Goal: Task Accomplishment & Management: Manage account settings

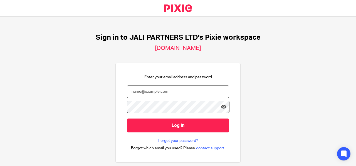
click at [156, 89] on input "email" at bounding box center [178, 92] width 102 height 13
type input "[PERSON_NAME][EMAIL_ADDRESS][DOMAIN_NAME]"
click at [127, 119] on input "Log in" at bounding box center [178, 126] width 102 height 14
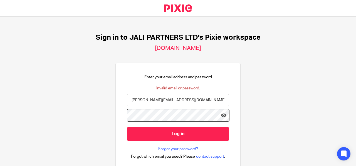
click at [156, 100] on input "[PERSON_NAME][EMAIL_ADDRESS][DOMAIN_NAME]" at bounding box center [178, 100] width 102 height 13
type input "[PERSON_NAME][EMAIL_ADDRESS][DOMAIN_NAME]"
click at [127, 127] on input "Log in" at bounding box center [178, 134] width 102 height 14
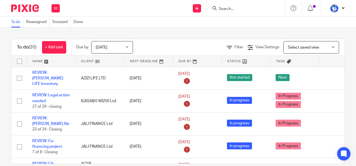
click at [341, 25] on div "To do Reassigned Snoozed Done" at bounding box center [178, 22] width 356 height 11
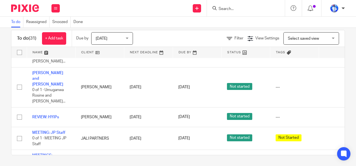
scroll to position [638, 0]
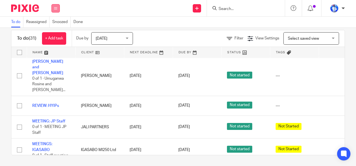
click at [56, 9] on icon at bounding box center [55, 8] width 3 height 3
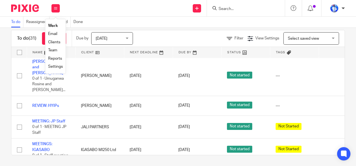
click at [51, 36] on link "Email" at bounding box center [52, 34] width 9 height 4
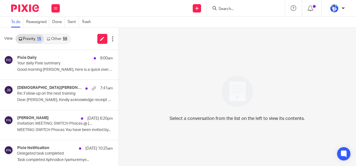
click at [73, 11] on div "Send new email Create task Add client Get Support Contact via email Check our d…" at bounding box center [210, 8] width 291 height 16
click at [56, 39] on link "Other 56" at bounding box center [57, 39] width 26 height 9
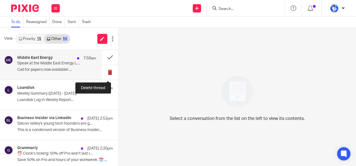
click at [106, 73] on button at bounding box center [110, 72] width 17 height 15
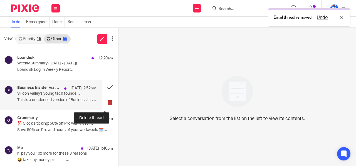
click at [107, 101] on button at bounding box center [110, 102] width 17 height 15
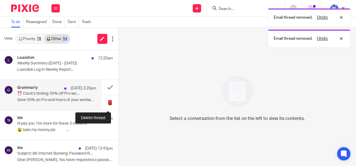
click at [104, 102] on button at bounding box center [110, 102] width 17 height 15
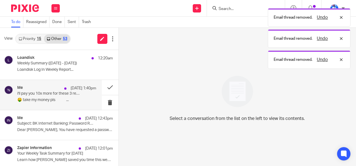
click at [62, 86] on div "[DATE] 1:40pm" at bounding box center [79, 89] width 35 height 6
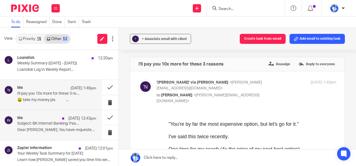
click at [60, 122] on p "Subject: BK Internet Banking: Password Reset" at bounding box center [48, 124] width 63 height 5
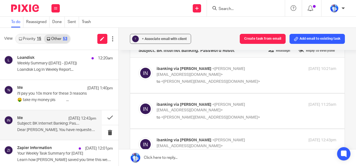
scroll to position [18, 0]
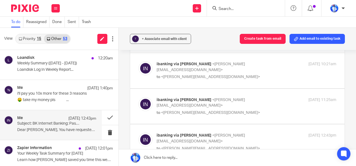
click at [189, 82] on label at bounding box center [237, 70] width 215 height 35
click at [139, 62] on input "checkbox" at bounding box center [138, 61] width 0 height 0
checkbox input "true"
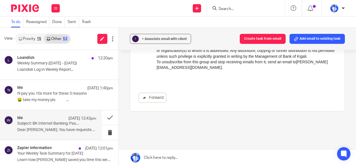
scroll to position [255, 0]
click at [102, 119] on button at bounding box center [110, 117] width 17 height 15
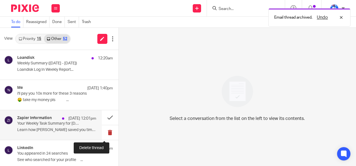
click at [105, 131] on button at bounding box center [110, 133] width 17 height 15
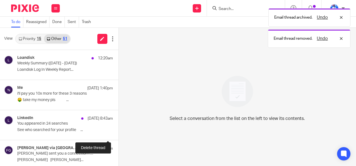
click at [119, 131] on button at bounding box center [121, 133] width 4 height 15
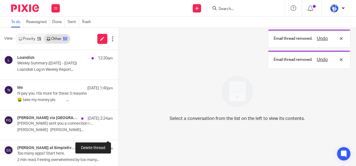
click at [119, 131] on button at bounding box center [121, 133] width 4 height 15
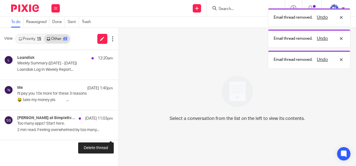
click at [119, 131] on button at bounding box center [121, 133] width 4 height 15
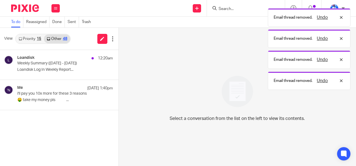
click at [105, 131] on div "Loandisk 12:20am Weekly Summary (Mon, Aug 11 - Sun, Aug 17) Loandisk Log In Wee…" at bounding box center [59, 108] width 119 height 116
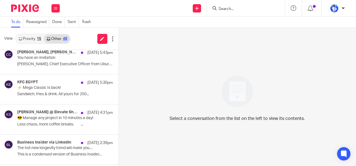
scroll to position [66, 0]
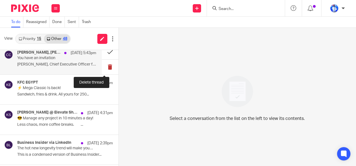
click at [103, 69] on button at bounding box center [110, 67] width 17 height 15
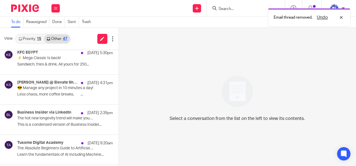
scroll to position [36, 0]
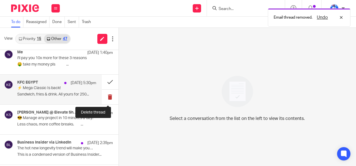
click at [106, 97] on button at bounding box center [110, 97] width 17 height 15
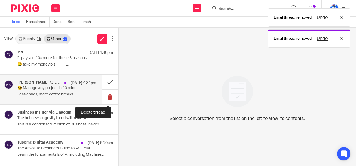
click at [105, 99] on button at bounding box center [110, 97] width 17 height 15
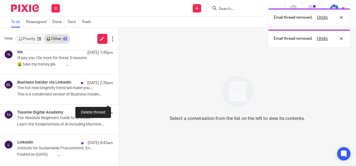
click at [119, 99] on button at bounding box center [121, 97] width 4 height 15
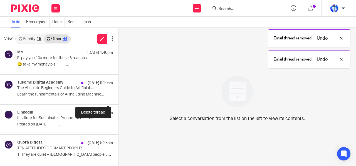
click at [119, 99] on button at bounding box center [121, 97] width 4 height 15
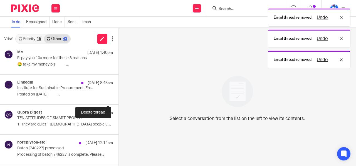
click at [119, 99] on button at bounding box center [121, 97] width 4 height 15
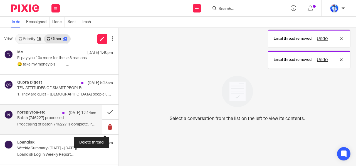
click at [105, 130] on button at bounding box center [110, 127] width 17 height 15
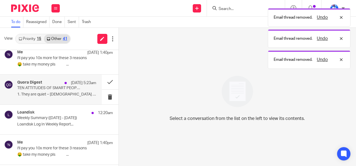
click at [81, 95] on p "1. They are quiet – Smart people usually listen..." at bounding box center [56, 94] width 79 height 5
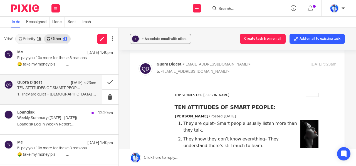
scroll to position [17, 0]
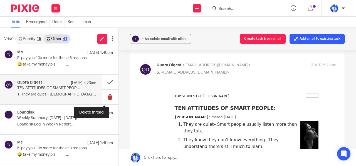
click at [104, 96] on button at bounding box center [110, 97] width 17 height 15
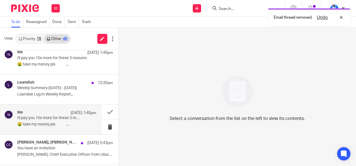
click at [40, 61] on p "i'll pay you 10x more for these 3 reasons" at bounding box center [55, 58] width 77 height 5
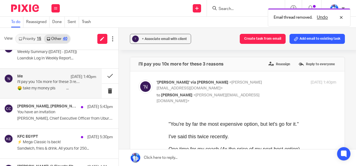
scroll to position [72, 0]
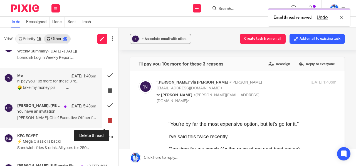
click at [102, 122] on button at bounding box center [110, 121] width 17 height 15
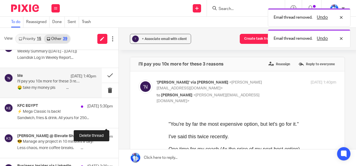
click at [119, 122] on button at bounding box center [121, 121] width 4 height 15
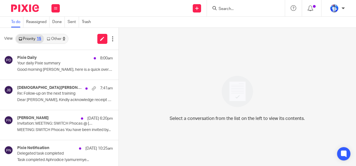
click at [56, 38] on link "Other 0" at bounding box center [56, 39] width 24 height 9
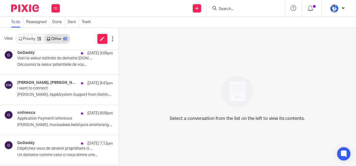
scroll to position [66, 0]
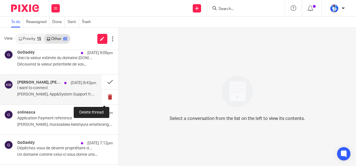
click at [107, 97] on button at bounding box center [110, 97] width 17 height 15
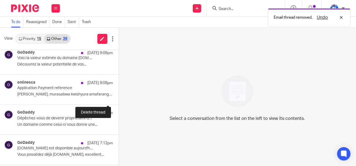
click at [119, 97] on button at bounding box center [121, 97] width 4 height 15
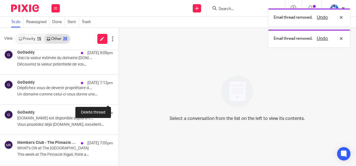
click at [119, 97] on button at bounding box center [121, 97] width 4 height 15
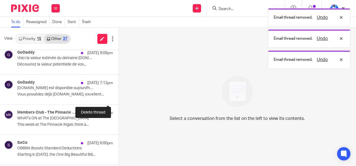
click at [119, 97] on button at bounding box center [121, 97] width 4 height 15
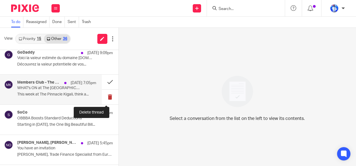
click at [106, 98] on button at bounding box center [110, 97] width 17 height 15
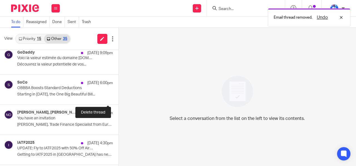
click at [119, 98] on button at bounding box center [121, 97] width 4 height 15
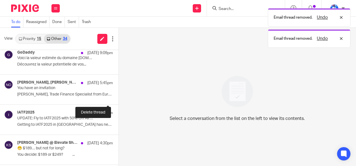
click at [119, 98] on button at bounding box center [121, 97] width 4 height 15
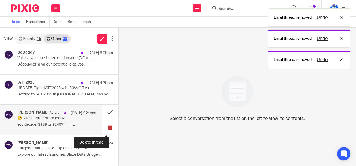
click at [104, 125] on button at bounding box center [110, 127] width 17 height 15
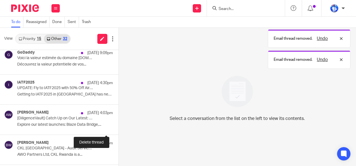
click at [119, 125] on button at bounding box center [121, 127] width 4 height 15
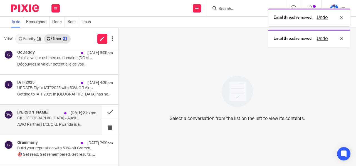
click at [79, 117] on div "Boniface Wachira 15 Aug 3:57pm CKL Rwanda - Audit Services RFP AWO Partners Ltd…" at bounding box center [56, 119] width 79 height 19
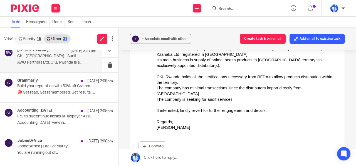
scroll to position [128, 0]
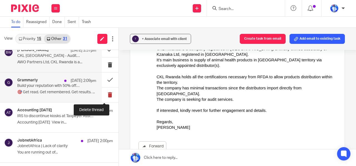
click at [102, 95] on button at bounding box center [110, 95] width 17 height 15
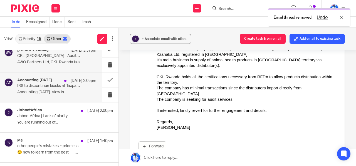
scroll to position [94, 0]
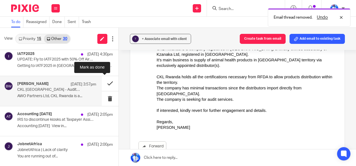
click at [106, 87] on button at bounding box center [110, 83] width 17 height 15
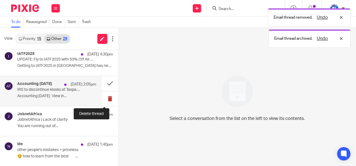
click at [107, 101] on button at bounding box center [110, 99] width 17 height 15
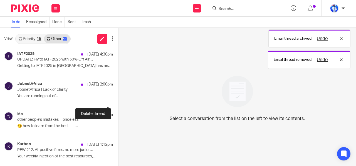
click at [119, 101] on button at bounding box center [121, 99] width 4 height 15
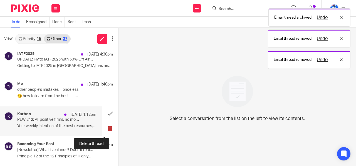
click at [104, 129] on button at bounding box center [110, 129] width 17 height 15
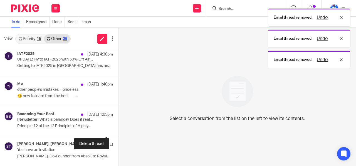
click at [119, 129] on button at bounding box center [121, 129] width 4 height 15
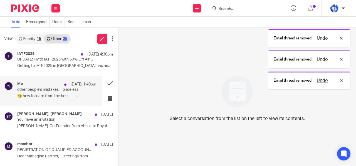
click at [70, 97] on p "😏 how to learn from the best ͏ ͏ ͏ ͏ ͏ ͏ ͏ ͏..." at bounding box center [56, 96] width 79 height 5
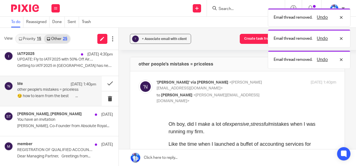
scroll to position [0, 0]
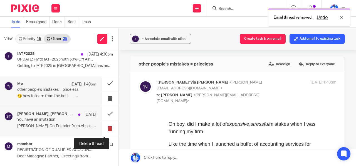
click at [102, 131] on button at bounding box center [110, 129] width 17 height 15
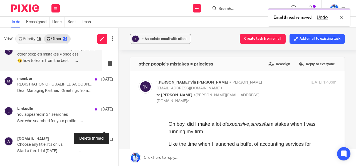
scroll to position [130, 0]
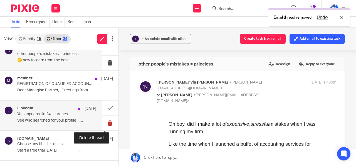
click at [104, 127] on button at bounding box center [110, 123] width 17 height 15
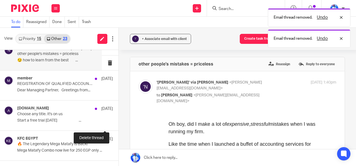
click at [119, 127] on button at bounding box center [121, 123] width 4 height 15
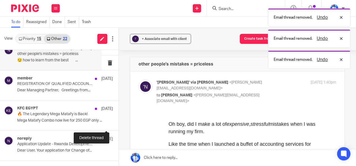
click at [119, 127] on button at bounding box center [121, 123] width 4 height 15
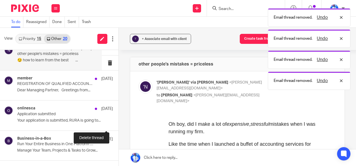
click at [119, 127] on button at bounding box center [121, 123] width 4 height 15
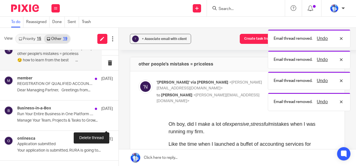
click at [119, 127] on button at bounding box center [121, 123] width 4 height 15
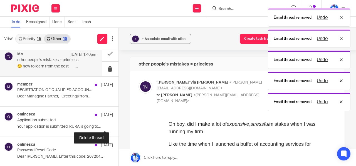
click at [119, 127] on button at bounding box center [121, 129] width 4 height 15
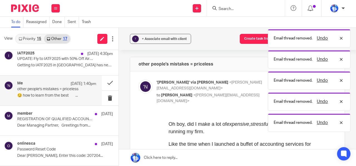
scroll to position [94, 0]
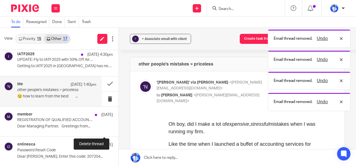
click at [119, 127] on button at bounding box center [121, 129] width 4 height 15
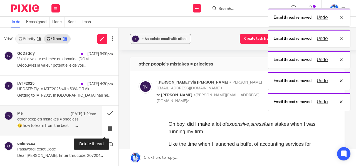
scroll to position [64, 0]
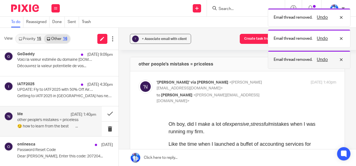
click at [324, 79] on body "Work Email Clients Team Reports Settings Work Email Clients Team Reports Settin…" at bounding box center [178, 83] width 356 height 166
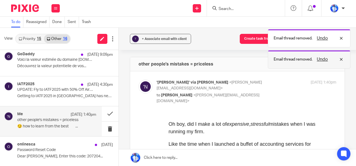
click at [320, 59] on body "Work Email Clients Team Reports Settings Work Email Clients Team Reports Settin…" at bounding box center [178, 83] width 356 height 166
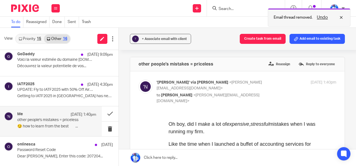
click at [321, 18] on button "Undo" at bounding box center [322, 17] width 14 height 7
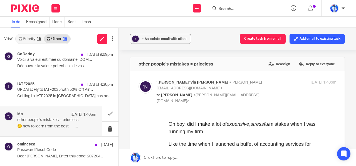
scroll to position [94, 0]
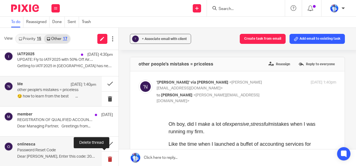
click at [105, 162] on button at bounding box center [110, 159] width 17 height 15
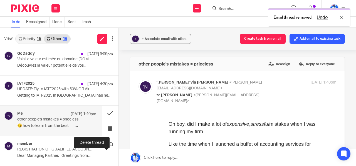
scroll to position [64, 0]
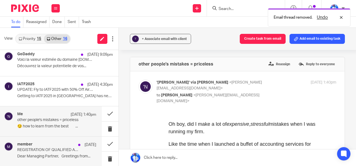
click at [63, 154] on p "Dear Managing Partner, Greetings from..." at bounding box center [56, 156] width 79 height 5
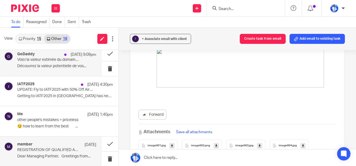
scroll to position [165, 0]
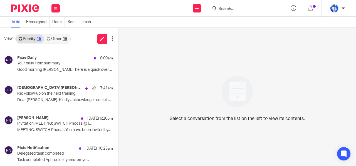
click at [51, 39] on link "Other 16" at bounding box center [57, 39] width 26 height 9
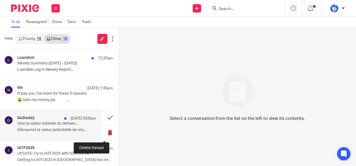
click at [102, 132] on button at bounding box center [110, 133] width 17 height 15
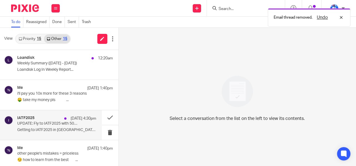
click at [71, 125] on p "UPDATE: Fly to IATF2025 with 50% Off Air Algérie Flights!" at bounding box center [48, 124] width 63 height 5
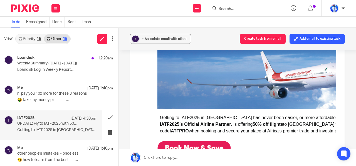
scroll to position [233, 0]
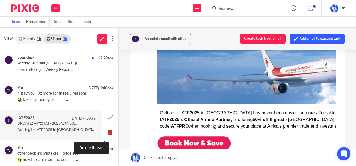
click at [104, 132] on button at bounding box center [110, 133] width 17 height 15
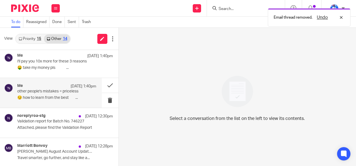
scroll to position [32, 0]
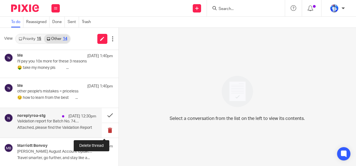
click at [104, 136] on button at bounding box center [110, 130] width 17 height 15
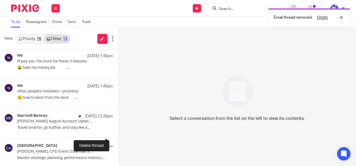
click at [119, 136] on button at bounding box center [121, 130] width 4 height 15
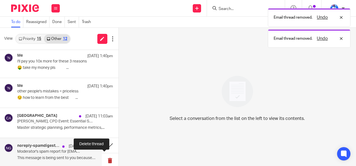
click at [103, 157] on button at bounding box center [110, 161] width 17 height 15
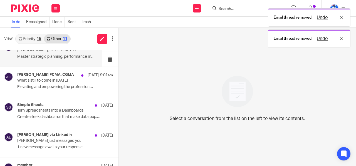
scroll to position [103, 0]
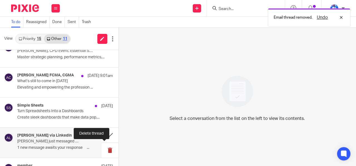
click at [103, 150] on button at bounding box center [110, 150] width 17 height 15
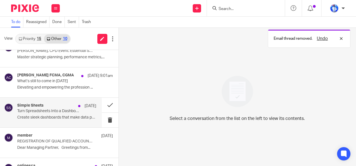
click at [66, 118] on p "Create sleek dashboards that make data pop,..." at bounding box center [56, 117] width 79 height 5
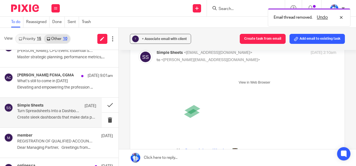
scroll to position [30, 0]
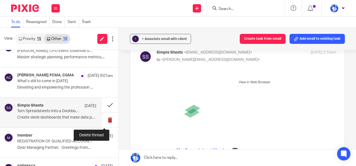
click at [104, 121] on button at bounding box center [110, 120] width 17 height 15
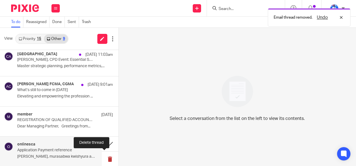
click at [104, 160] on button at bounding box center [110, 159] width 17 height 15
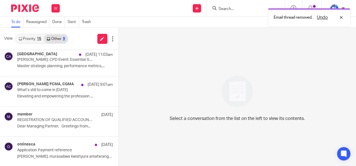
scroll to position [64, 0]
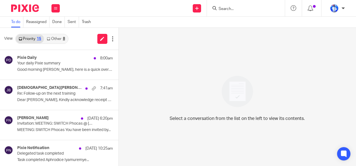
click at [60, 41] on link "Other 8" at bounding box center [56, 39] width 24 height 9
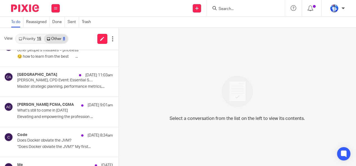
scroll to position [63, 0]
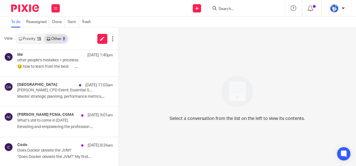
click at [76, 86] on div "[DATE] 11:03am" at bounding box center [94, 86] width 37 height 6
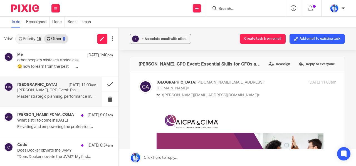
scroll to position [0, 0]
click at [107, 99] on button at bounding box center [110, 99] width 17 height 15
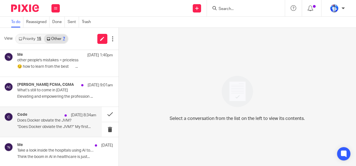
click at [73, 115] on p "[DATE] 8:34am" at bounding box center [83, 116] width 25 height 6
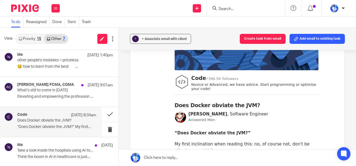
scroll to position [72, 0]
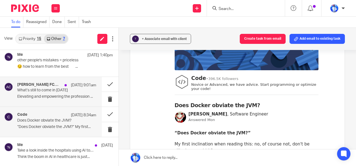
click at [72, 88] on p "[DATE] 9:01am" at bounding box center [83, 86] width 25 height 6
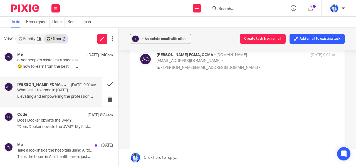
scroll to position [28, 0]
click at [102, 98] on button at bounding box center [110, 99] width 17 height 15
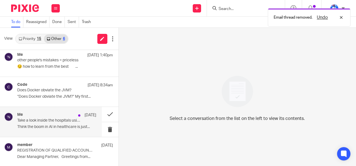
click at [72, 129] on p "Think the boom in AI in healthcare is just..." at bounding box center [56, 127] width 79 height 5
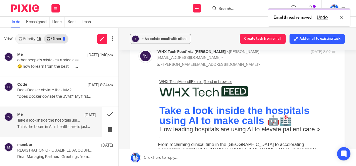
scroll to position [0, 0]
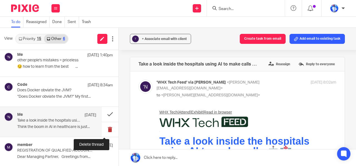
click at [103, 129] on button at bounding box center [110, 129] width 17 height 15
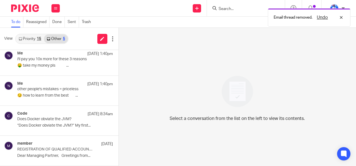
scroll to position [34, 0]
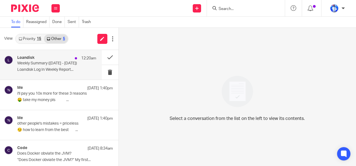
scroll to position [34, 0]
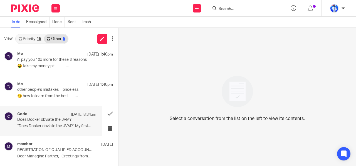
click at [55, 116] on div "Code [DATE] 8:34am" at bounding box center [56, 115] width 79 height 6
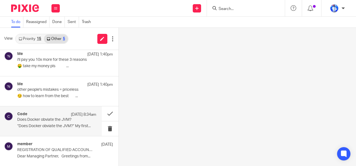
click at [71, 117] on p "[DATE] 8:34am" at bounding box center [83, 115] width 25 height 6
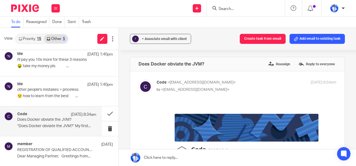
scroll to position [0, 0]
click at [123, 78] on div "? + Associate email with client Create task from email Add email to existing ta…" at bounding box center [237, 97] width 237 height 139
click at [102, 129] on button at bounding box center [110, 129] width 17 height 15
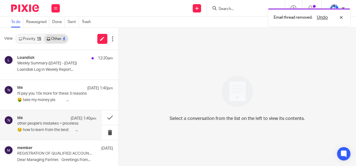
scroll to position [4, 0]
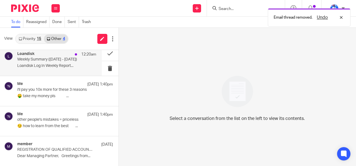
click at [62, 60] on p "Weekly Summary ([DATE] - [DATE])" at bounding box center [48, 59] width 63 height 5
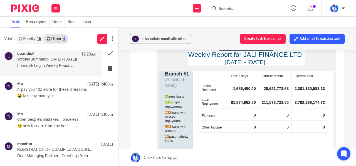
scroll to position [0, 0]
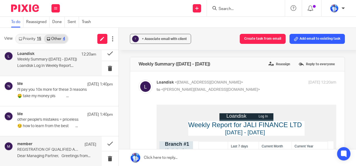
click at [25, 149] on p "REGISTRATION OF QUALIFIED ACCOUNTANTS WITH ICPAR" at bounding box center [48, 150] width 63 height 5
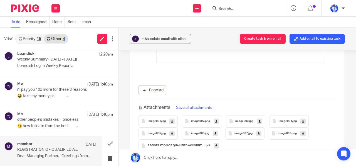
scroll to position [255, 0]
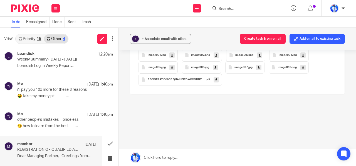
click at [165, 78] on span "REGISTRATION OF QUALIFIED ACCOUNTANTS WITH ICPAR_10" at bounding box center [177, 79] width 58 height 3
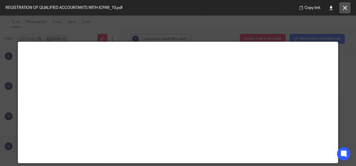
click at [345, 5] on button at bounding box center [345, 7] width 11 height 11
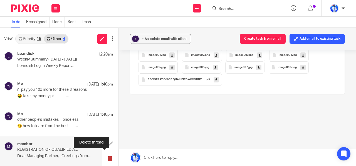
click at [107, 155] on button at bounding box center [110, 159] width 17 height 15
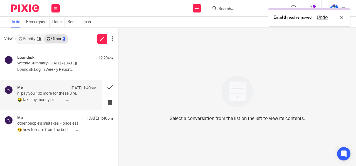
scroll to position [0, 0]
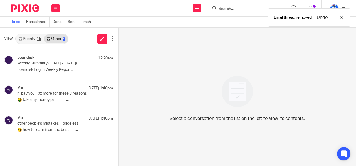
click at [34, 40] on link "Priority 15" at bounding box center [30, 39] width 28 height 9
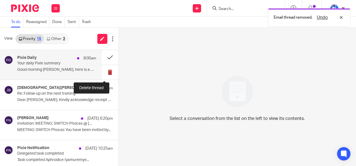
click at [102, 76] on button at bounding box center [110, 72] width 17 height 15
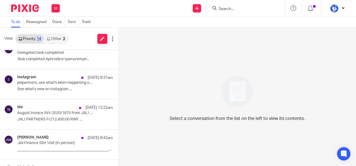
scroll to position [73, 0]
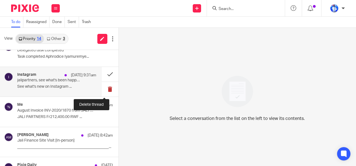
click at [105, 89] on button at bounding box center [110, 89] width 17 height 15
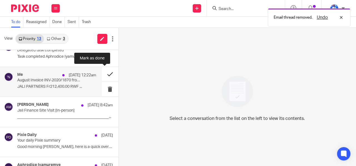
click at [105, 76] on button at bounding box center [110, 74] width 17 height 15
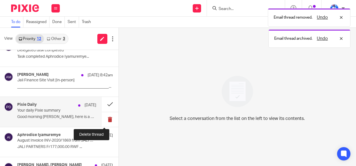
click at [104, 118] on button at bounding box center [110, 119] width 17 height 15
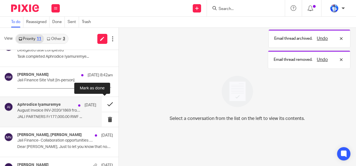
click at [105, 105] on button at bounding box center [110, 104] width 17 height 15
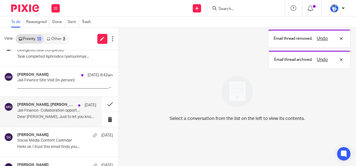
click at [84, 112] on div "Marie Rose Nyirabavakure, Andrew Omondi Wamira 14 Aug Jali Finance- Collaborati…" at bounding box center [56, 112] width 79 height 19
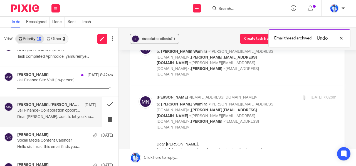
scroll to position [224, 0]
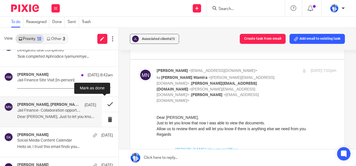
click at [102, 109] on button at bounding box center [110, 104] width 17 height 15
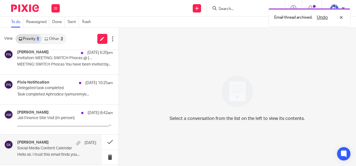
scroll to position [35, 0]
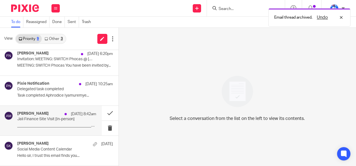
click at [62, 114] on div "15 Aug 8:42am" at bounding box center [79, 115] width 35 height 6
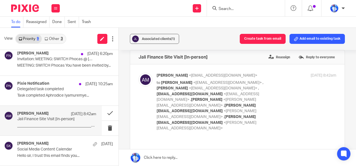
scroll to position [0, 0]
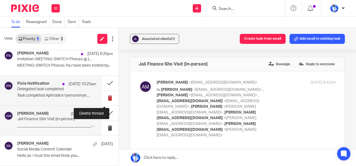
click at [104, 99] on button at bounding box center [110, 98] width 17 height 15
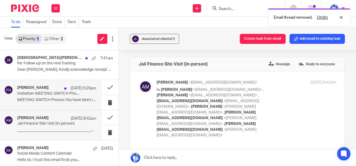
click at [63, 104] on div "Felix Nkundimana 17 Aug 6:20pm Invitation: MEETING: SWITCH Phocas @ Mon Aug 18,…" at bounding box center [56, 95] width 79 height 19
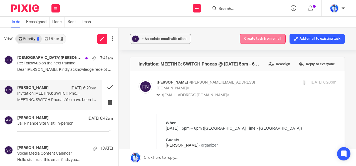
click at [258, 41] on button "Create task from email" at bounding box center [263, 39] width 46 height 10
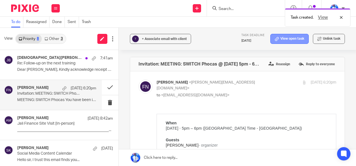
click at [291, 37] on link "View open task" at bounding box center [290, 39] width 38 height 10
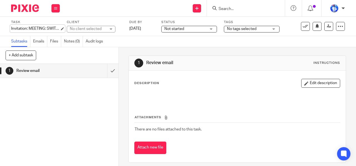
click at [30, 29] on div "Invitation: MEETING: SWITCH Phocas @ [DATE] 5pm - 6pm (CAT) ([EMAIL_ADDRESS][DO…" at bounding box center [35, 29] width 49 height 6
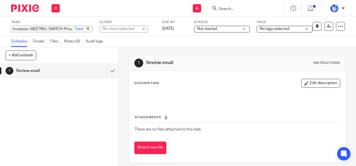
click at [30, 29] on input "Invitation: MEETING: SWITCH Phocas @ [DATE] 5pm - 6pm (CAT) ([EMAIL_ADDRESS][DO…" at bounding box center [52, 29] width 82 height 6
click at [30, 29] on input "Invitation: MEETING: SWITCH Phocas @ Mon Aug 18, 2025 5pm - 6pm (CAT) (jalipart…" at bounding box center [52, 29] width 82 height 6
type input "MEETING: SWITCH Phocas"
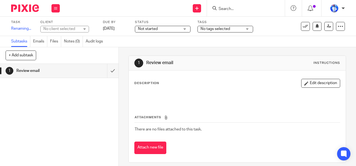
click at [95, 30] on div "No client selected No client selected 10X AFRICA Ltd AANISH TRADING LTD ABATERA…" at bounding box center [68, 29] width 56 height 7
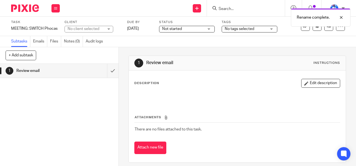
click at [77, 28] on div "No client selected" at bounding box center [86, 29] width 36 height 6
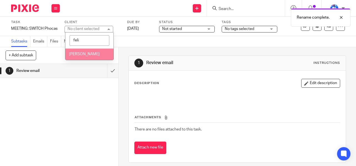
type input "feli"
click at [85, 55] on span "[PERSON_NAME]" at bounding box center [84, 54] width 31 height 4
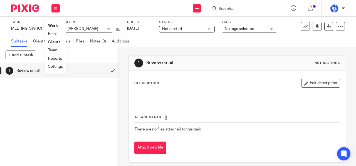
click at [55, 33] on link "Email" at bounding box center [52, 34] width 9 height 4
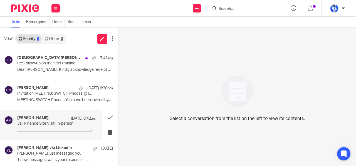
scroll to position [16, 0]
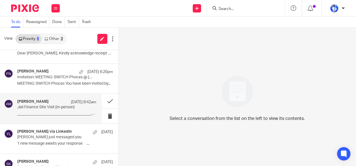
click at [64, 114] on p "_______________________________________________..." at bounding box center [56, 114] width 79 height 5
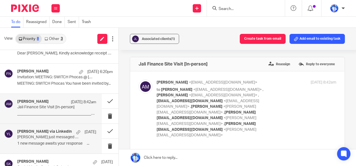
scroll to position [124, 0]
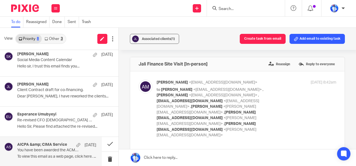
click at [61, 154] on div "AICPA &amp; CIMA Service [DATE] You have been awarded the ACMA credential and t…" at bounding box center [56, 152] width 79 height 19
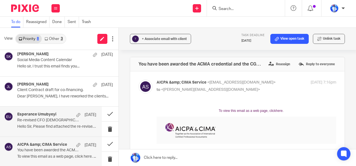
scroll to position [0, 0]
click at [64, 127] on p "Hello Sir, Please find attached the re-revised..." at bounding box center [56, 127] width 79 height 5
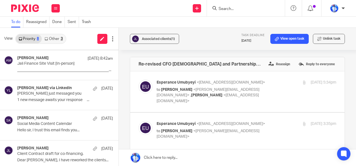
scroll to position [60, 0]
click at [64, 127] on div "Shakira Kamikazi 12 Aug Social Media Content Calendar Hello sir, I trust this e…" at bounding box center [65, 126] width 96 height 19
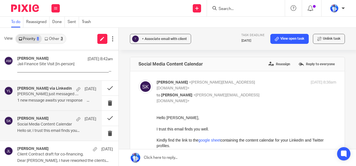
scroll to position [0, 0]
click at [69, 99] on p "1 new message awaits your response ͏ ͏ ͏ ͏ ͏..." at bounding box center [56, 101] width 79 height 5
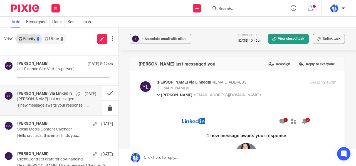
scroll to position [55, 0]
click at [107, 94] on button at bounding box center [110, 93] width 17 height 15
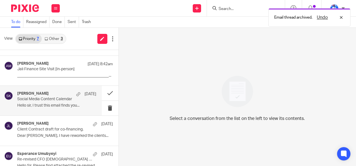
click at [54, 98] on p "Social Media Content Calendar" at bounding box center [48, 99] width 63 height 5
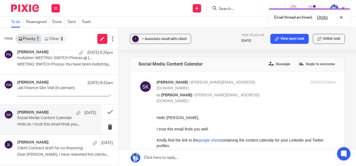
scroll to position [33, 0]
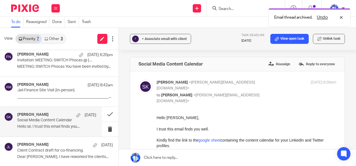
click at [54, 98] on p "_______________________________________________..." at bounding box center [65, 97] width 96 height 5
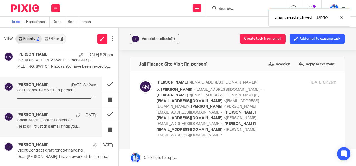
scroll to position [30, 0]
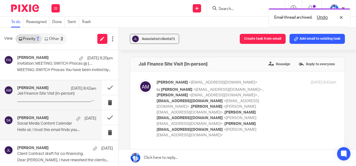
click at [50, 127] on div "Shakira Kamikazi 12 Aug Social Media Content Calendar Hello sir, I trust this e…" at bounding box center [56, 125] width 79 height 19
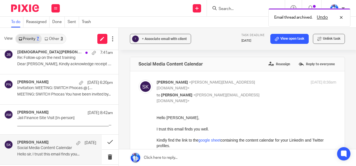
scroll to position [5, 0]
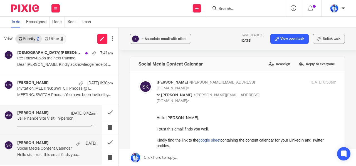
click at [58, 120] on p "Jali Finance Site Visit [In-person]" at bounding box center [48, 119] width 63 height 5
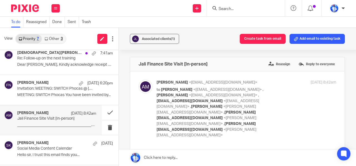
scroll to position [0, 0]
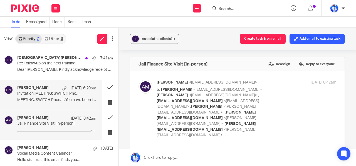
click at [67, 98] on p "MEETING: SWITCH Phocas You have been invited by..." at bounding box center [56, 100] width 79 height 5
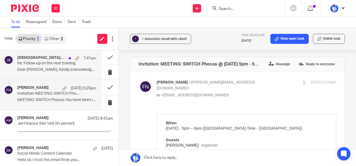
click at [89, 65] on div "Jesna Biju, Shakira Kamikazi 7:41am Re: Follow-up on the next training Dear Sha…" at bounding box center [56, 65] width 79 height 19
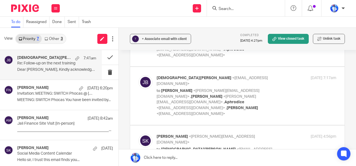
scroll to position [289, 0]
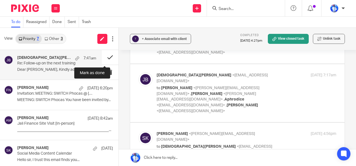
click at [104, 56] on button at bounding box center [110, 57] width 17 height 15
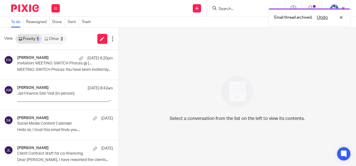
click at [61, 8] on div "Work Email Clients Team Reports Settings" at bounding box center [55, 8] width 19 height 16
click at [51, 5] on div "Work Email Clients Team Reports Settings" at bounding box center [55, 8] width 19 height 16
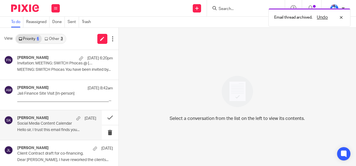
scroll to position [64, 0]
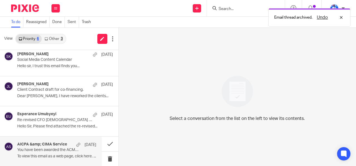
click at [42, 166] on div "AICPA &amp; CIMA Service 12 Jul You have been awarded the ACMA credential and t…" at bounding box center [51, 152] width 102 height 30
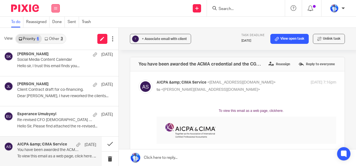
scroll to position [0, 0]
click at [57, 5] on button at bounding box center [55, 8] width 8 height 8
click at [55, 24] on link "Work" at bounding box center [52, 26] width 9 height 4
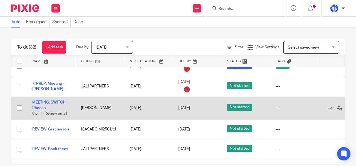
scroll to position [435, 35]
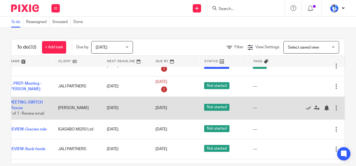
click at [334, 105] on div at bounding box center [337, 108] width 6 height 6
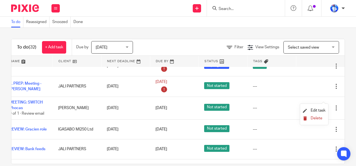
click at [316, 117] on span "Delete" at bounding box center [317, 119] width 12 height 4
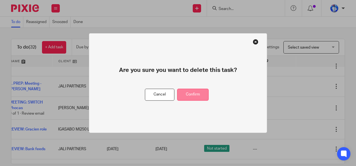
click at [200, 93] on button "Confirm" at bounding box center [192, 95] width 31 height 12
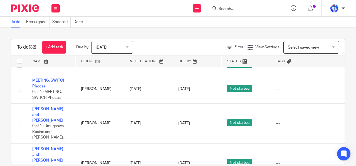
scroll to position [560, 0]
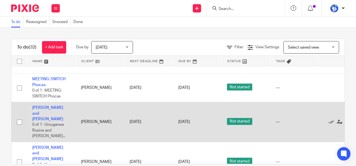
click at [19, 117] on input "checkbox" at bounding box center [19, 122] width 11 height 11
checkbox input "true"
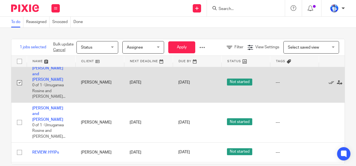
scroll to position [601, 0]
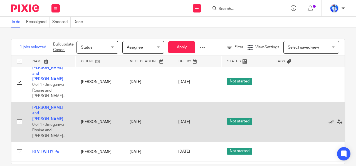
click at [19, 117] on input "checkbox" at bounding box center [19, 122] width 11 height 11
checkbox input "true"
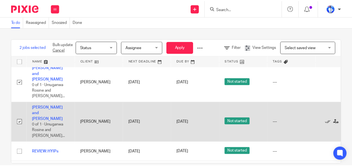
scroll to position [638, 0]
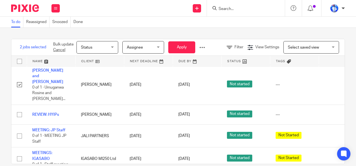
click at [205, 47] on div at bounding box center [203, 48] width 6 height 6
click at [188, 68] on button "Delete" at bounding box center [189, 68] width 29 height 7
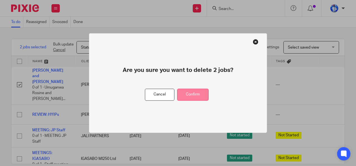
click at [193, 93] on button "Confirm" at bounding box center [192, 95] width 31 height 12
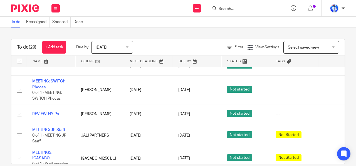
scroll to position [9, 0]
